Goal: Navigation & Orientation: Go to known website

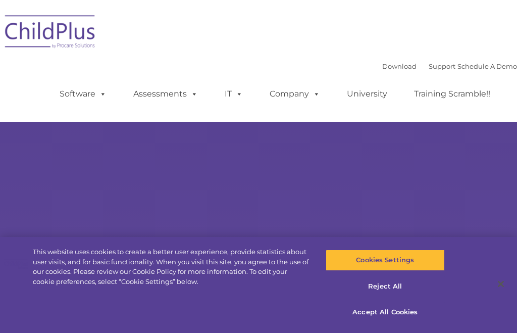
type input ""
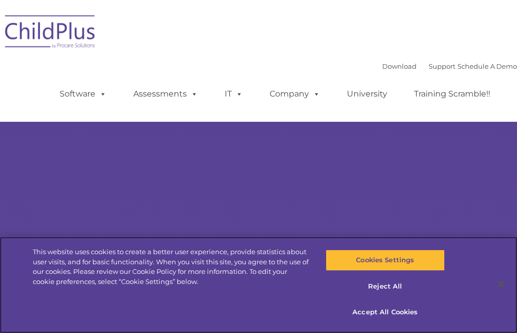
select select "MEDIUM"
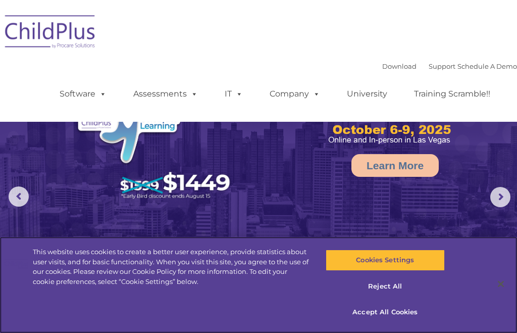
click at [407, 314] on button "Accept All Cookies" at bounding box center [385, 311] width 119 height 21
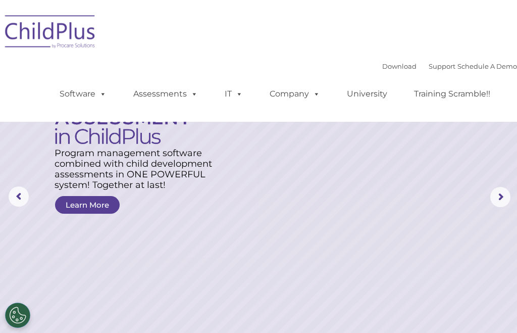
click at [101, 93] on span at bounding box center [100, 94] width 11 height 10
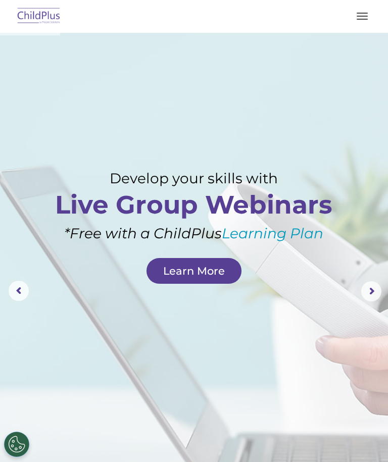
click at [366, 16] on span "button" at bounding box center [361, 16] width 11 height 1
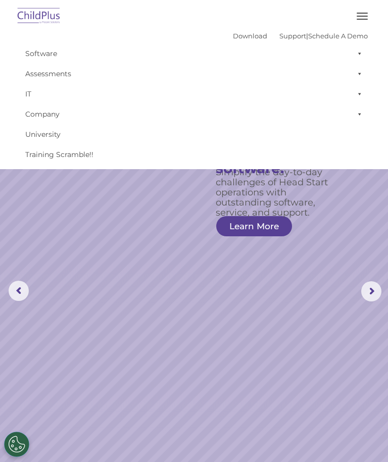
click at [366, 15] on button "button" at bounding box center [361, 16] width 21 height 16
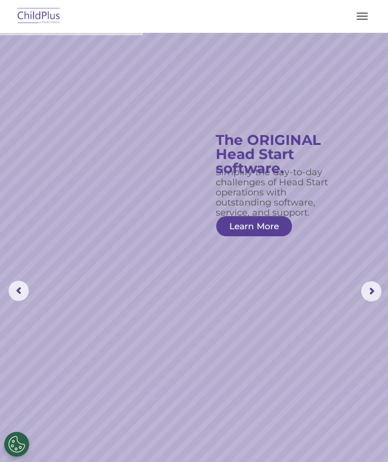
click at [372, 292] on rs-arrow at bounding box center [371, 291] width 20 height 20
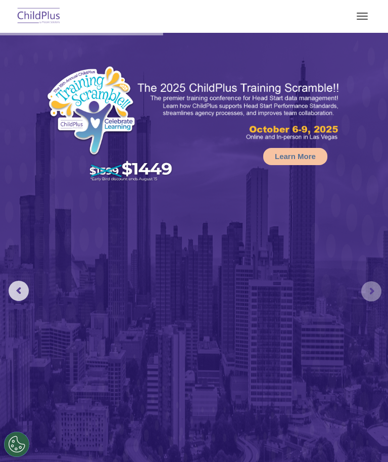
click at [376, 295] on rs-arrow at bounding box center [371, 291] width 20 height 20
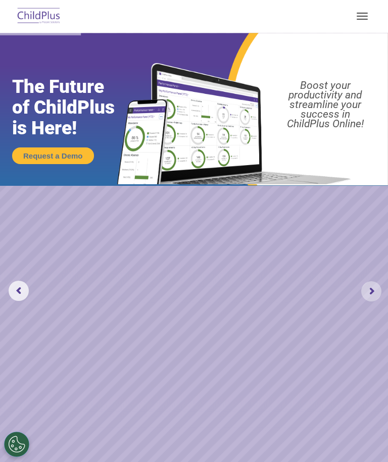
click at [376, 295] on rs-arrow at bounding box center [371, 291] width 20 height 20
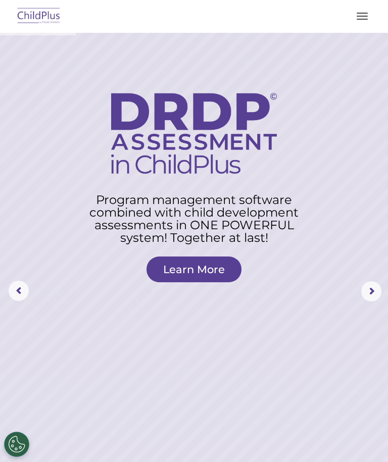
click at [46, 13] on img at bounding box center [38, 17] width 47 height 24
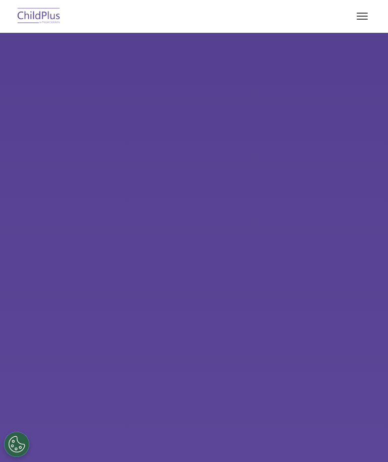
select select "MEDIUM"
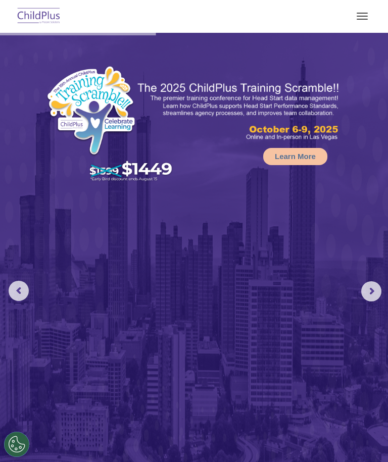
click at [24, 436] on button "Cookies Settings" at bounding box center [16, 443] width 25 height 25
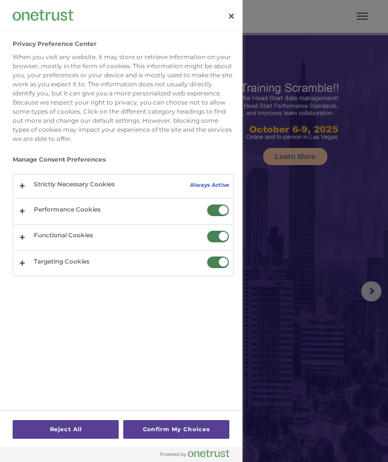
click at [203, 428] on button "Confirm My Choices" at bounding box center [176, 429] width 106 height 19
